Goal: Check status: Check status

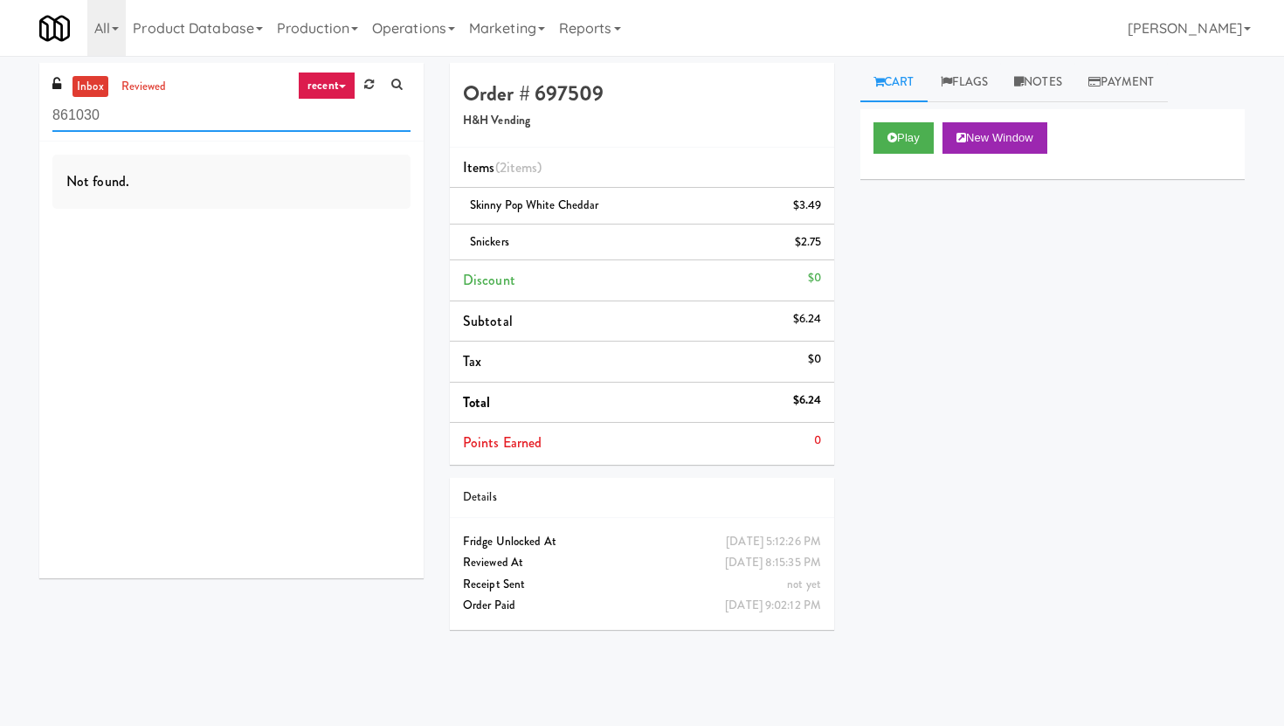
click at [209, 108] on input "861030" at bounding box center [231, 116] width 358 height 32
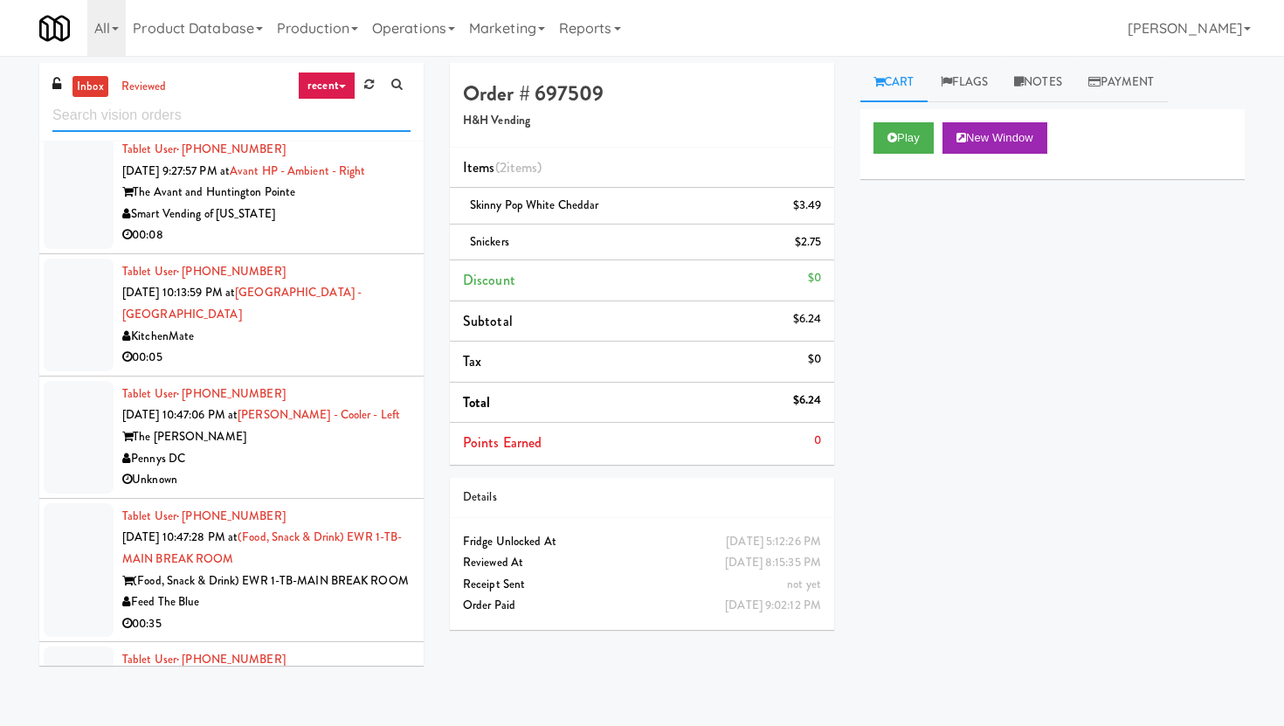
scroll to position [1140, 0]
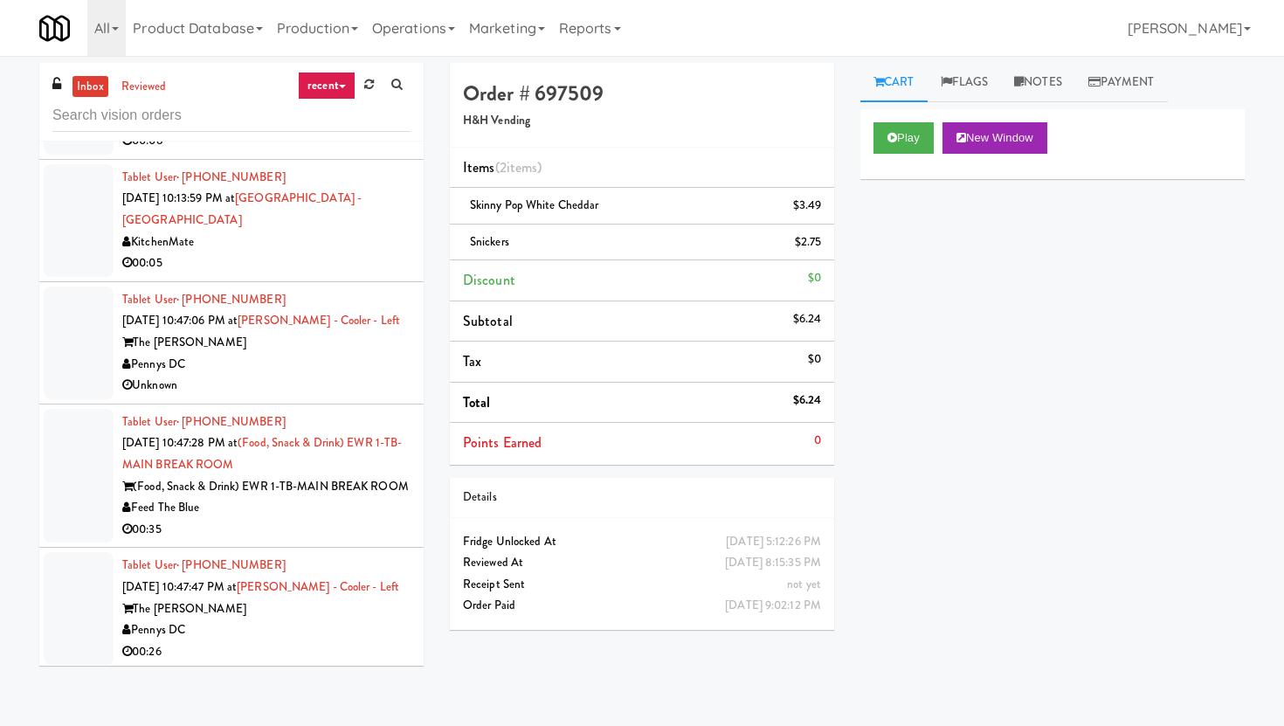
click at [273, 389] on div "Unknown" at bounding box center [266, 386] width 288 height 22
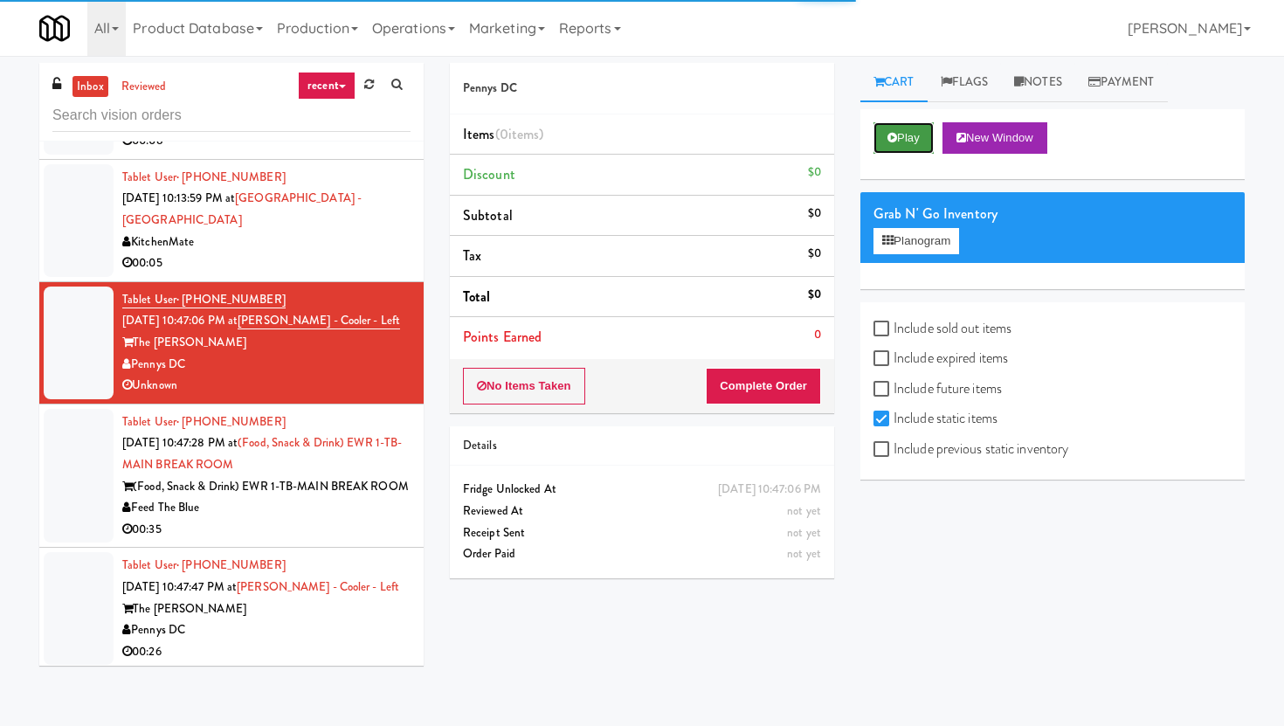
click at [905, 126] on button "Play" at bounding box center [903, 137] width 60 height 31
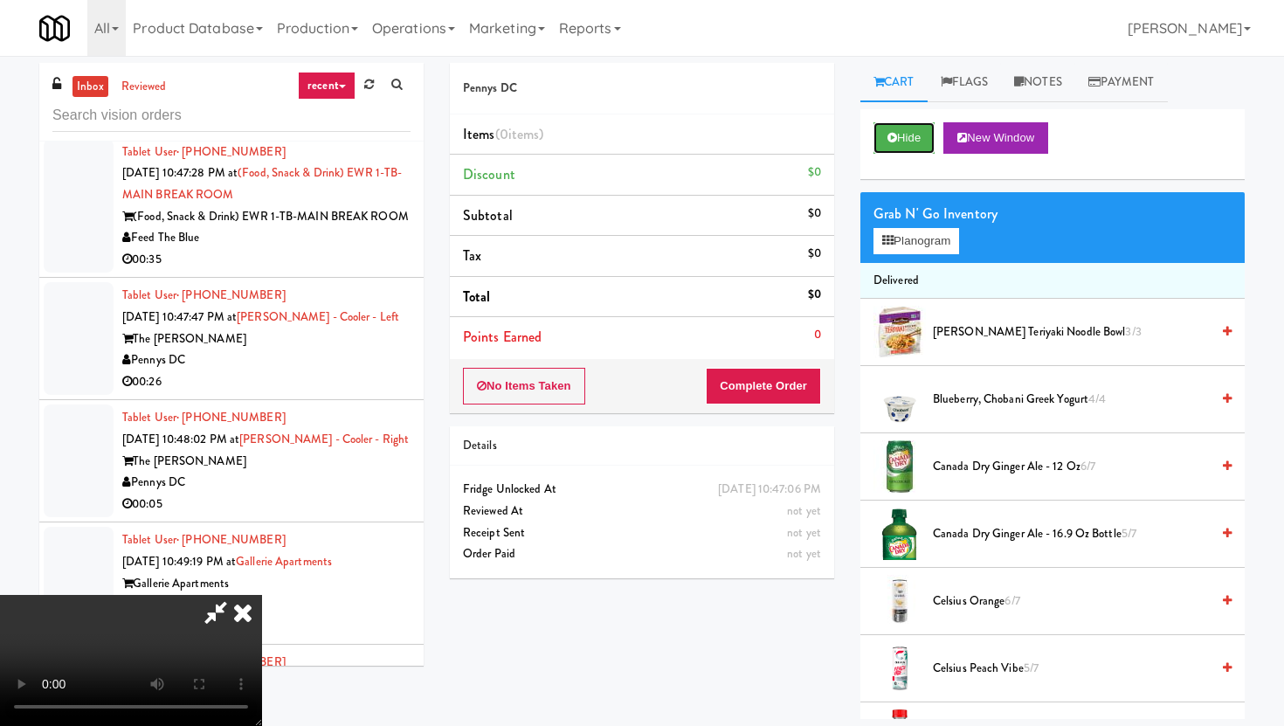
scroll to position [1412, 0]
click at [295, 502] on div "00:05" at bounding box center [266, 502] width 288 height 22
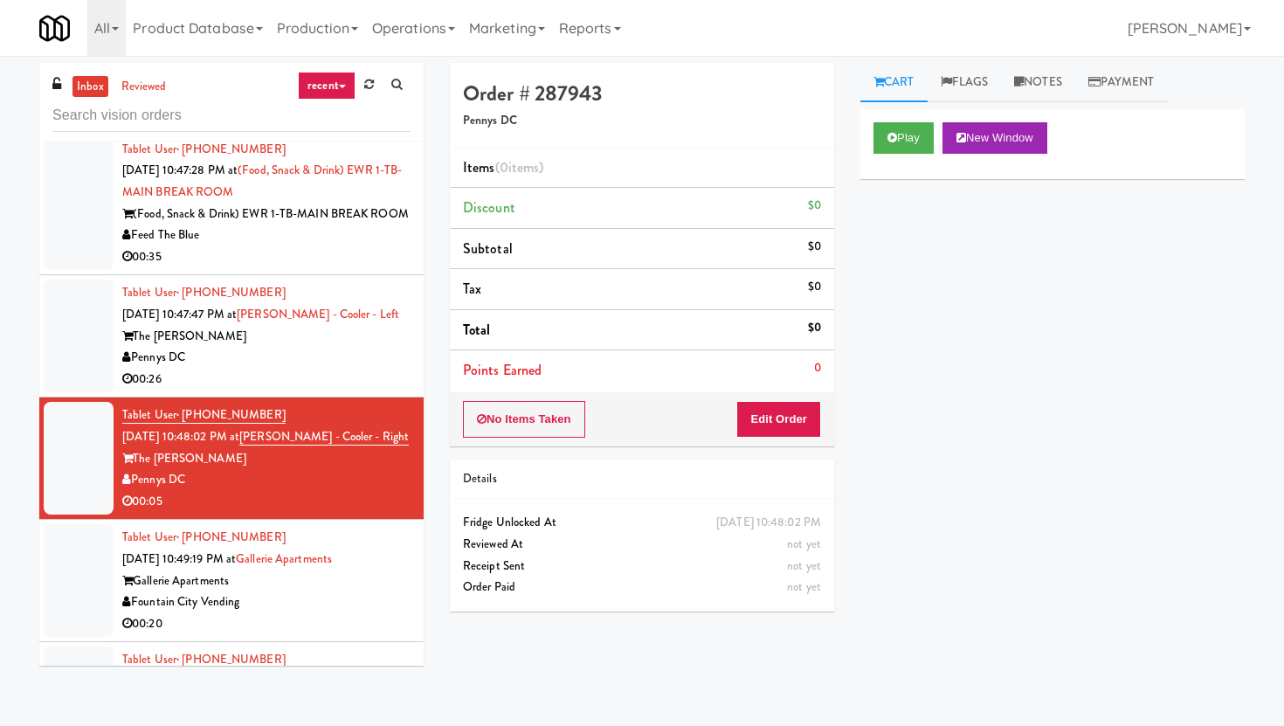
click at [894, 121] on div "Play New Window" at bounding box center [1052, 144] width 384 height 70
click at [894, 138] on icon at bounding box center [892, 137] width 10 height 11
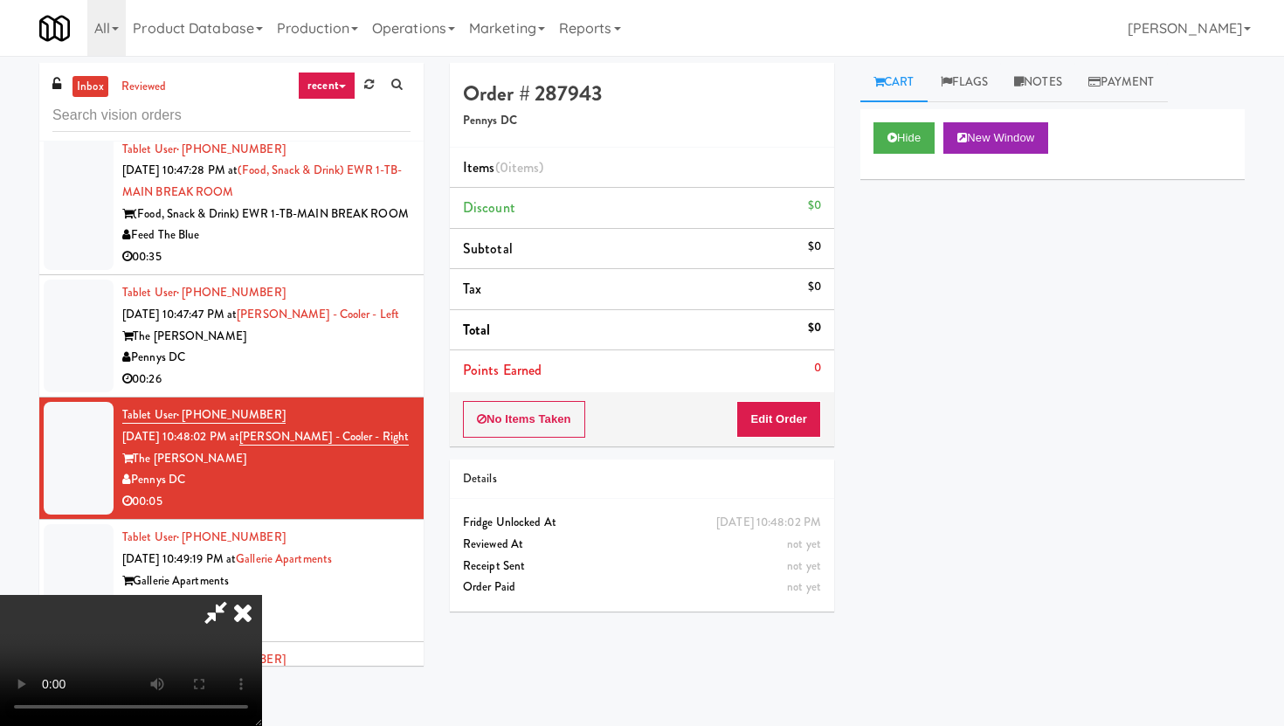
click at [241, 612] on icon at bounding box center [243, 612] width 38 height 35
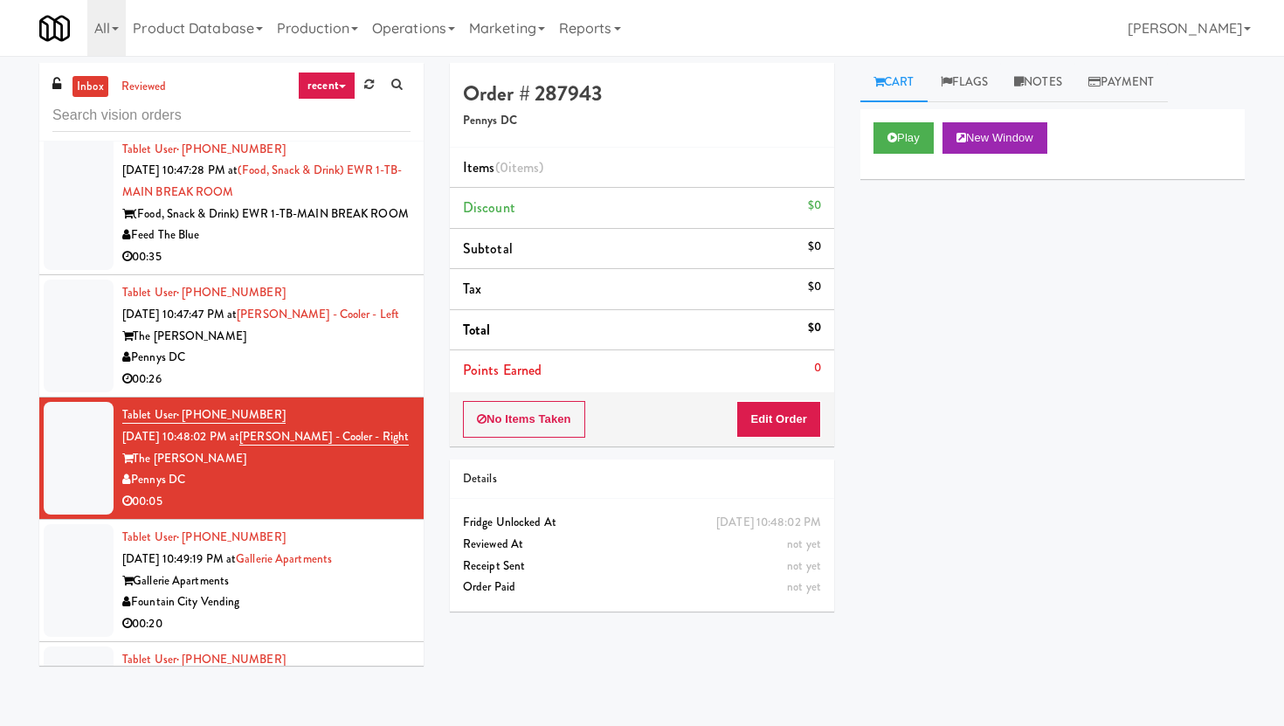
click at [397, 592] on div "Gallerie Apartments" at bounding box center [266, 581] width 288 height 22
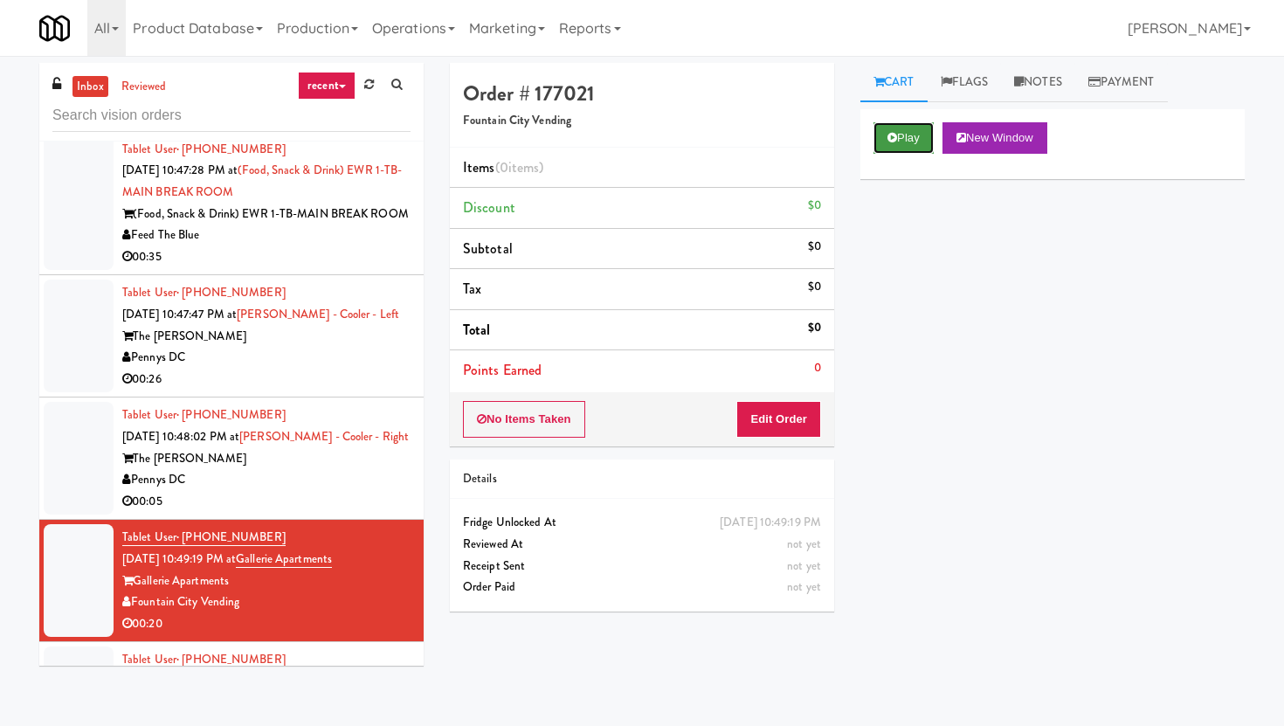
click at [892, 148] on button "Play" at bounding box center [903, 137] width 60 height 31
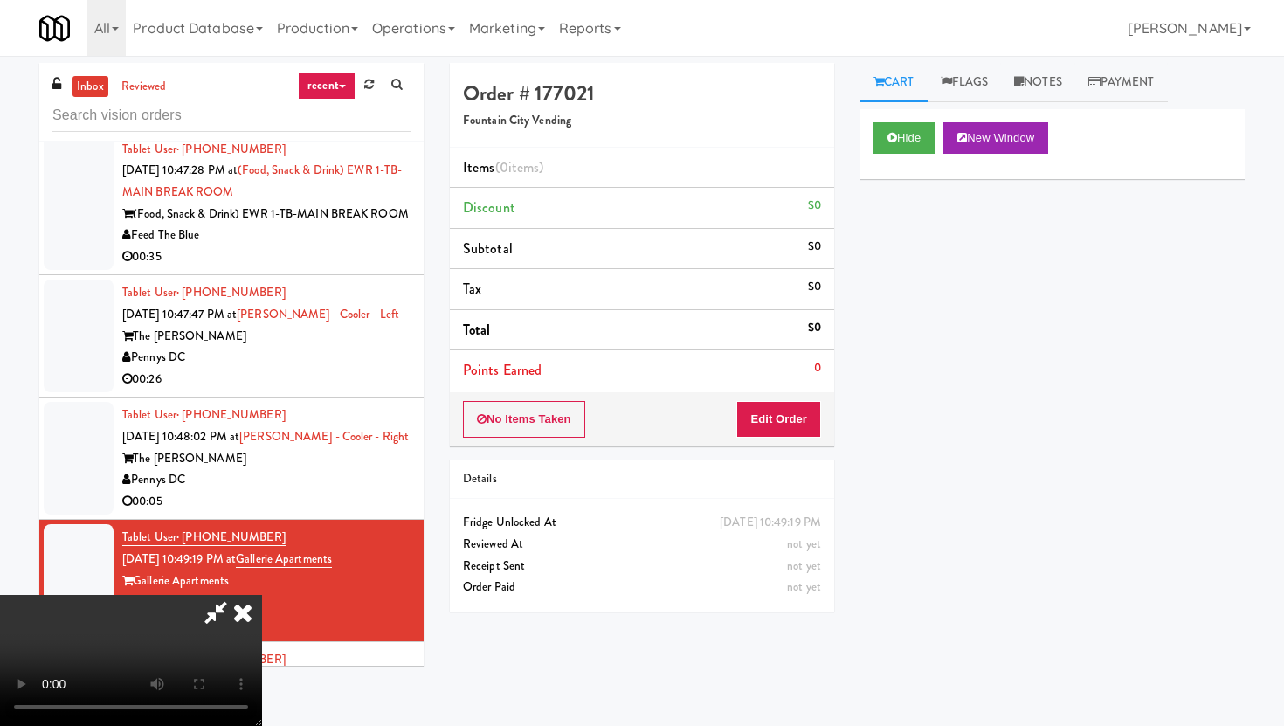
click at [262, 595] on video at bounding box center [131, 660] width 262 height 131
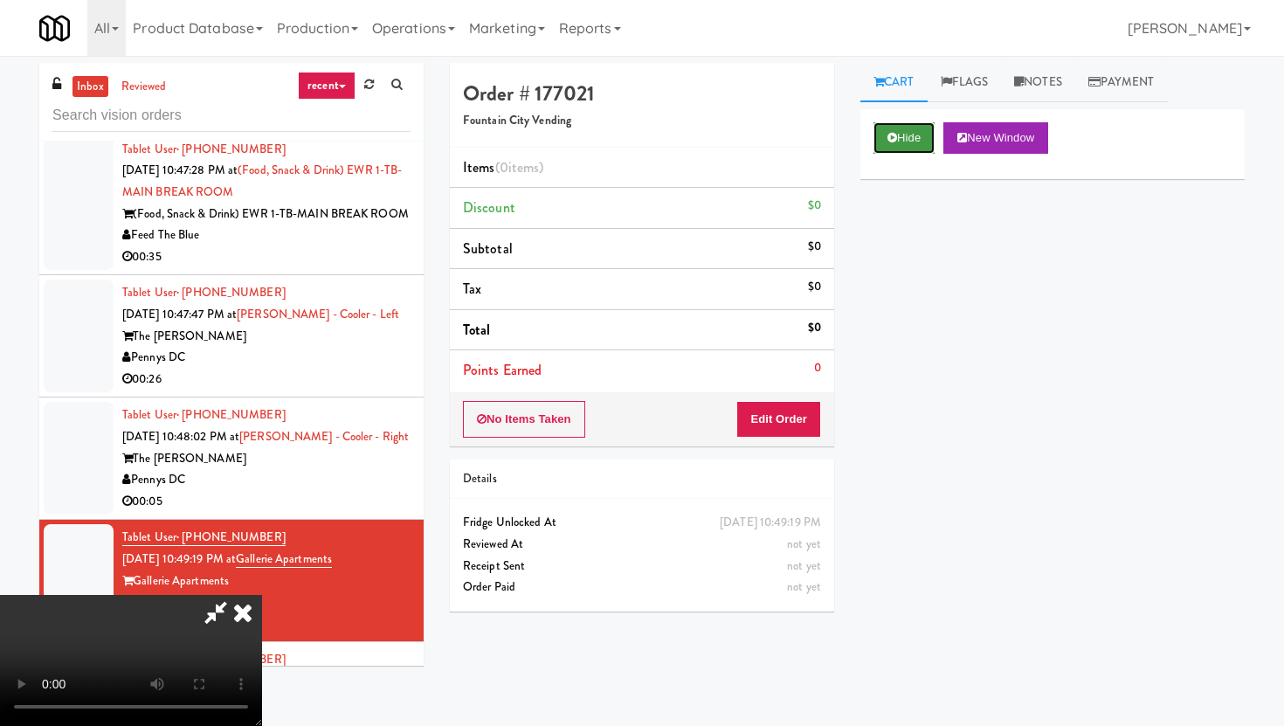
click at [895, 137] on icon at bounding box center [892, 137] width 10 height 11
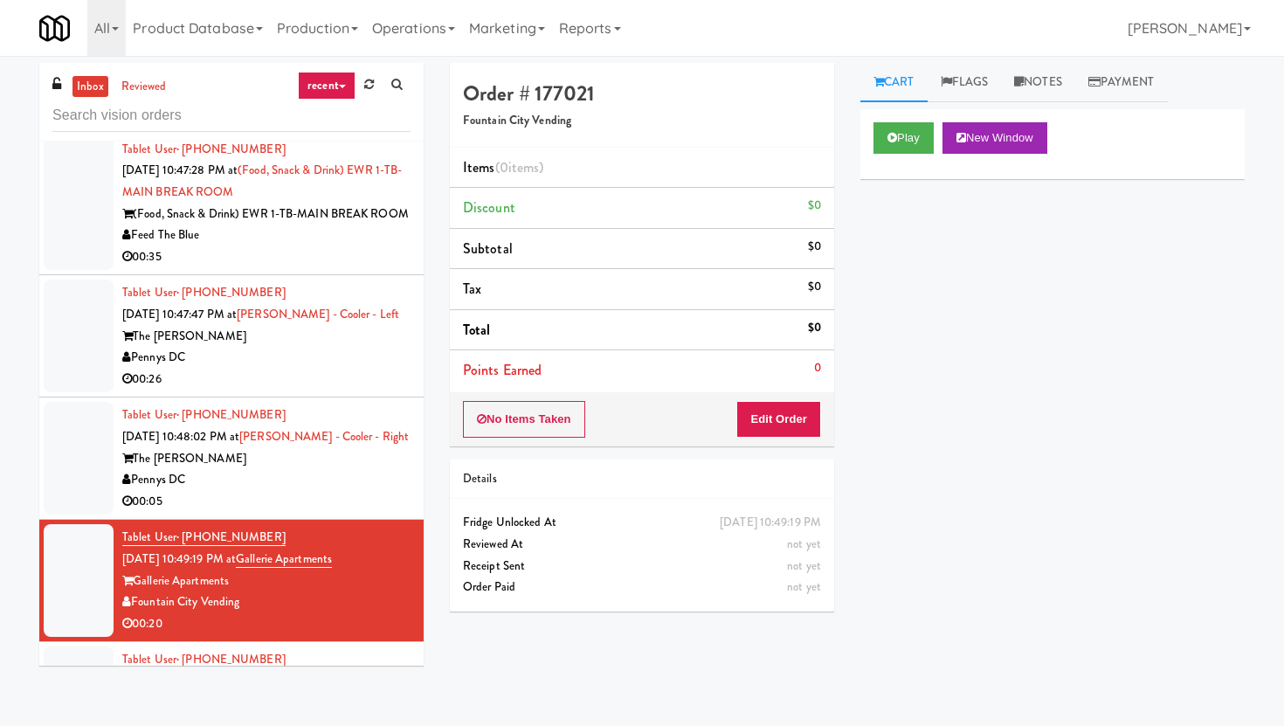
click at [265, 520] on li "Tablet User · (207) 607-0262 [DATE] 10:48:02 PM at [PERSON_NAME][GEOGRAPHIC_DAT…" at bounding box center [231, 458] width 384 height 122
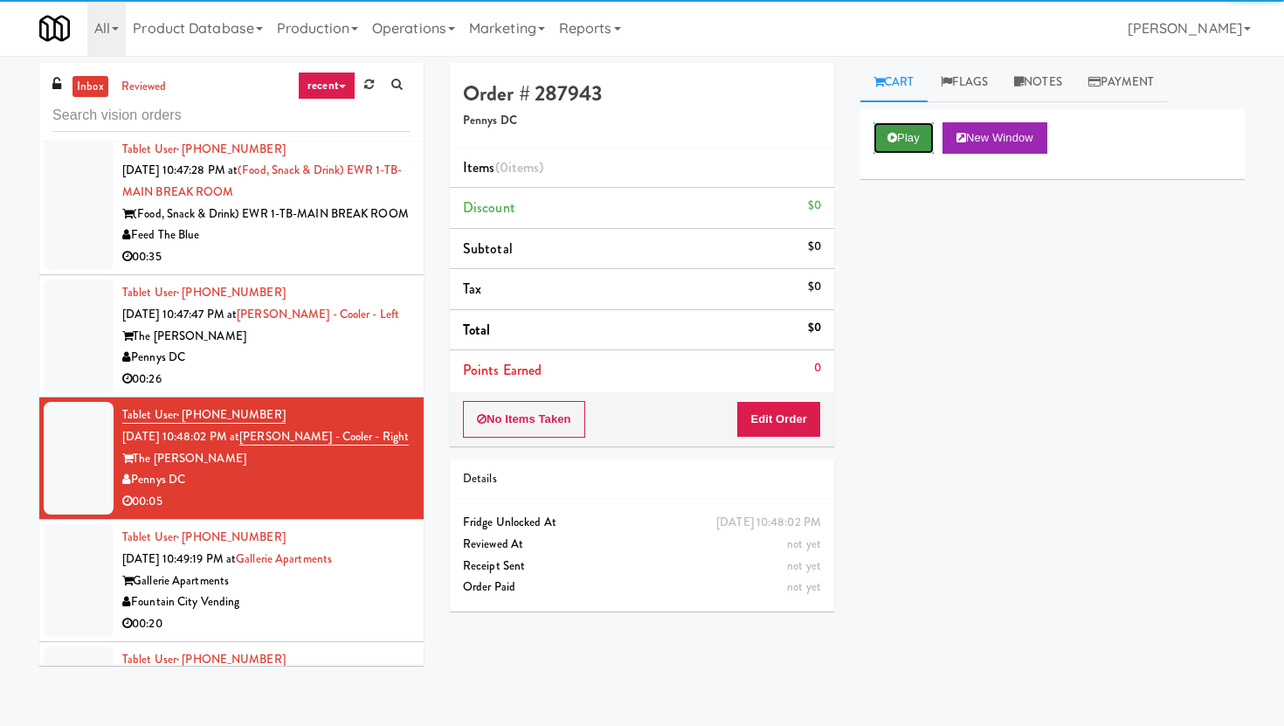
click at [921, 141] on button "Play" at bounding box center [903, 137] width 60 height 31
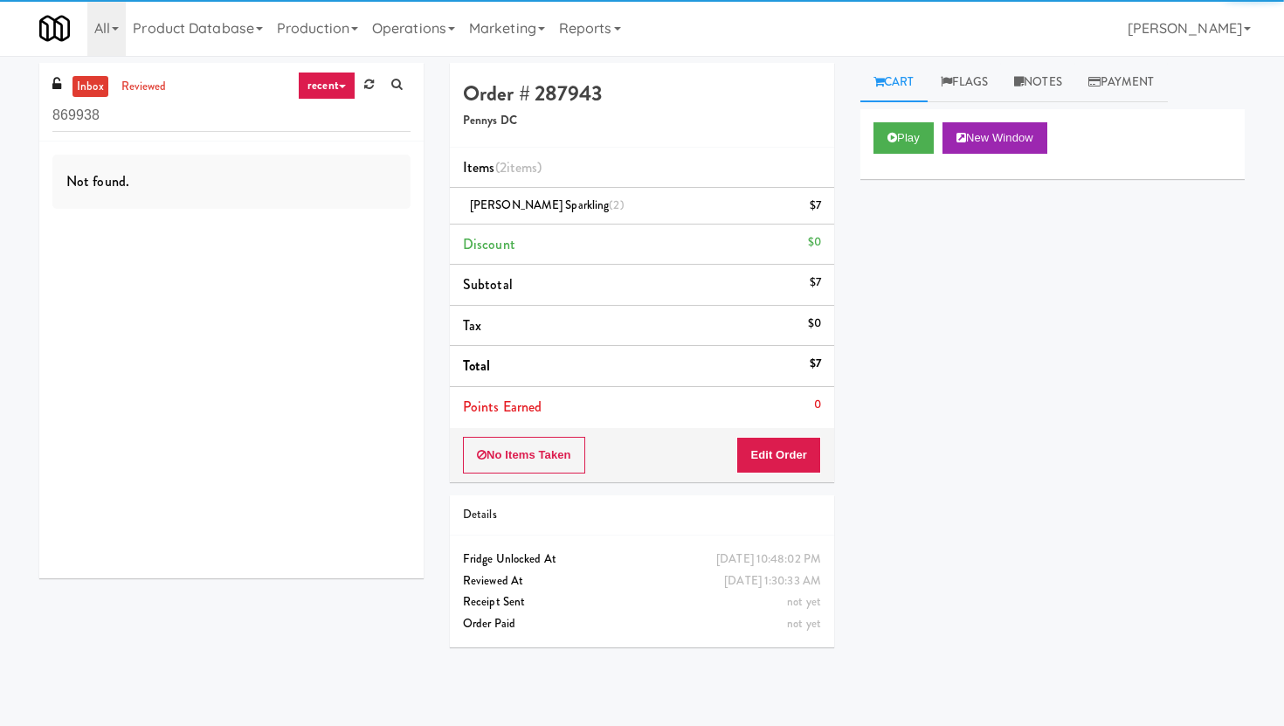
click at [169, 114] on input "869938" at bounding box center [231, 116] width 358 height 32
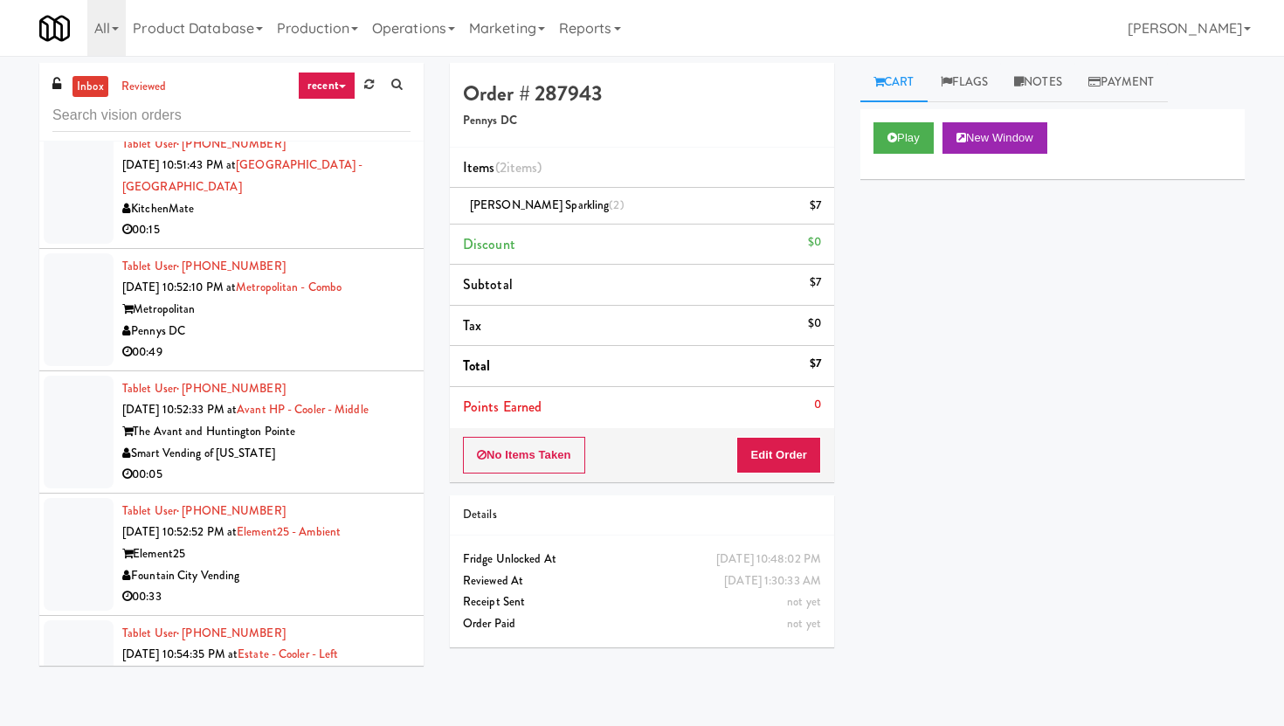
scroll to position [1419, 0]
click at [352, 471] on div "00:05" at bounding box center [266, 473] width 288 height 22
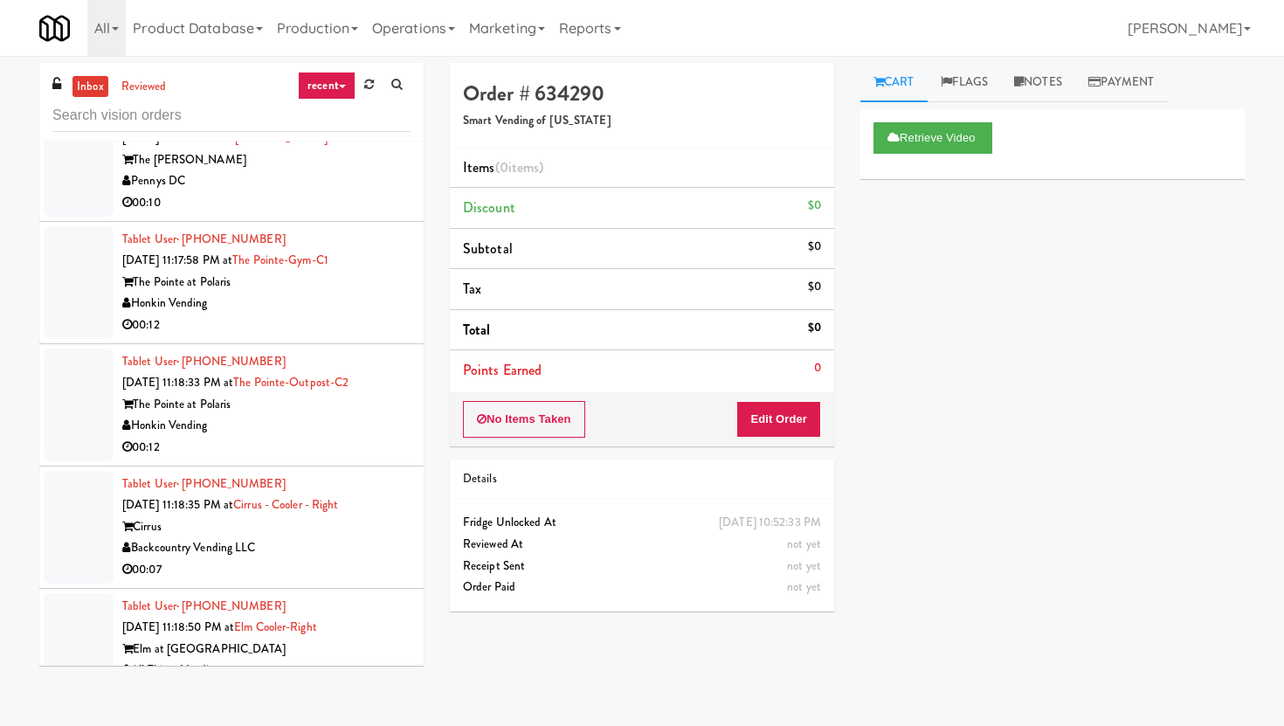
scroll to position [2186, 0]
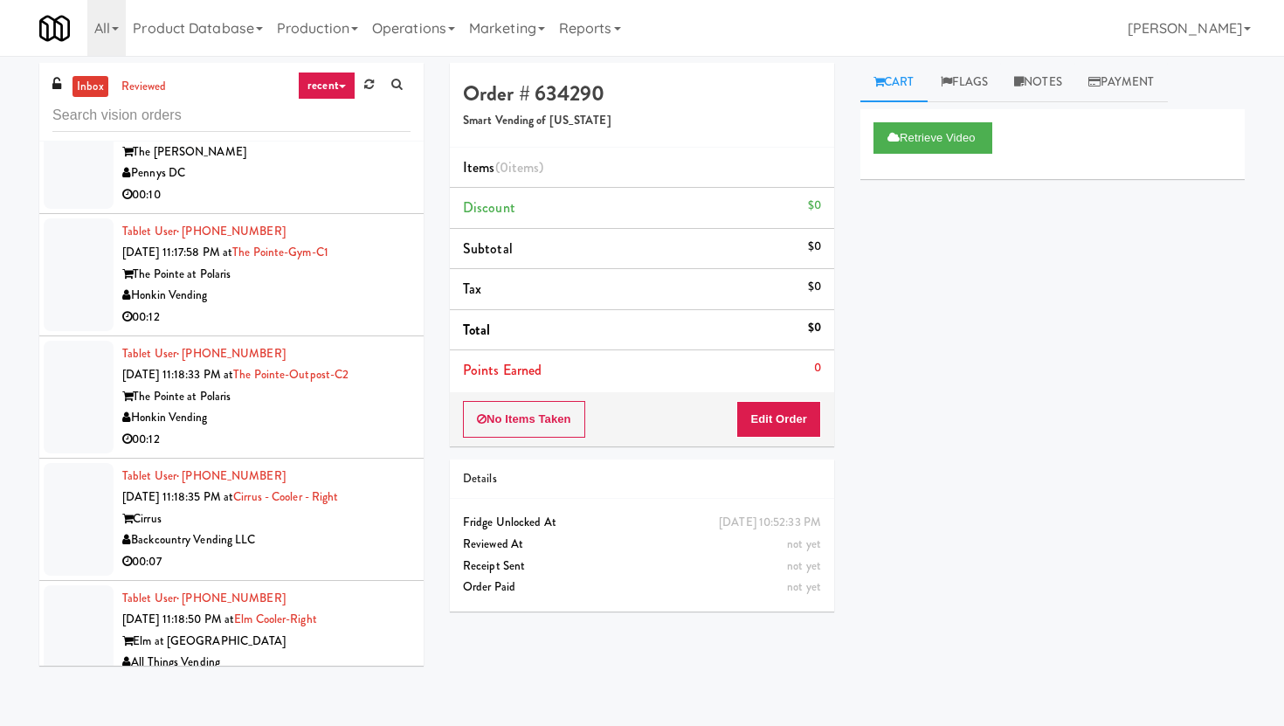
click at [311, 575] on li "Tablet User · (760) 702-4954 Aug 9, 2025 11:18:35 PM at Cirrus - Cooler - Right…" at bounding box center [231, 519] width 384 height 122
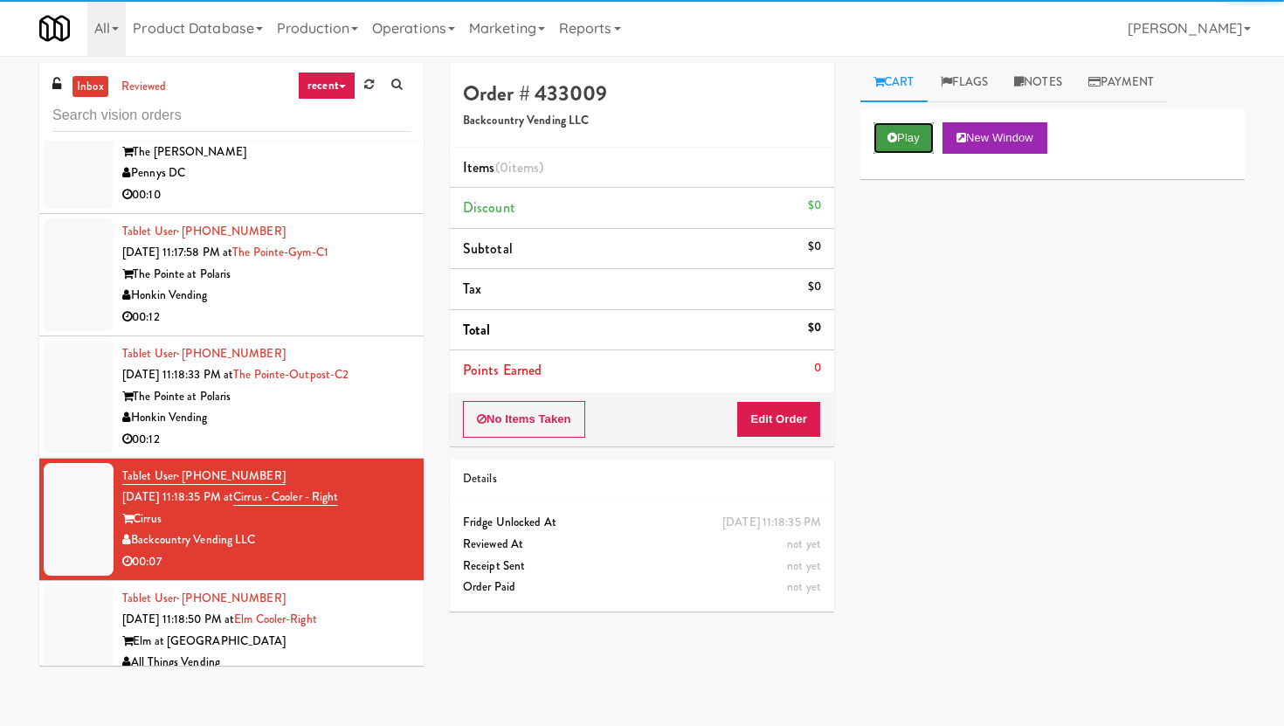
click at [893, 129] on button "Play" at bounding box center [903, 137] width 60 height 31
